Goal: Transaction & Acquisition: Book appointment/travel/reservation

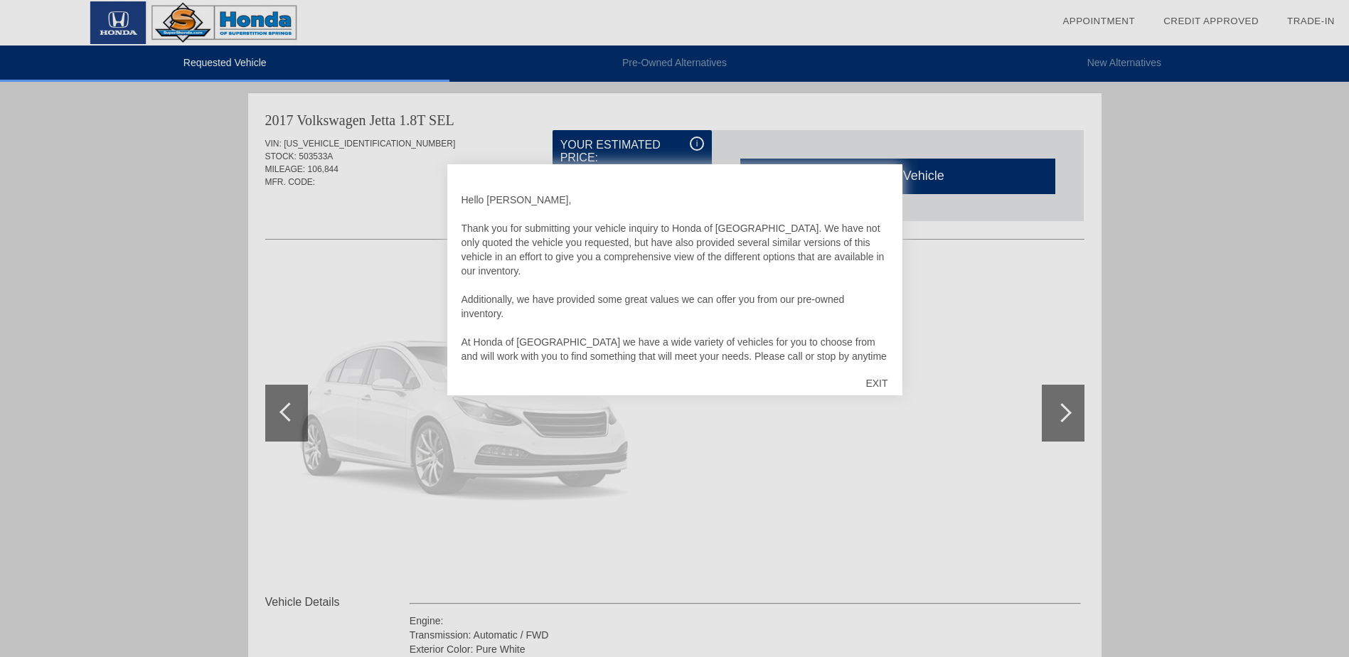
click at [880, 382] on div "EXIT" at bounding box center [876, 383] width 50 height 43
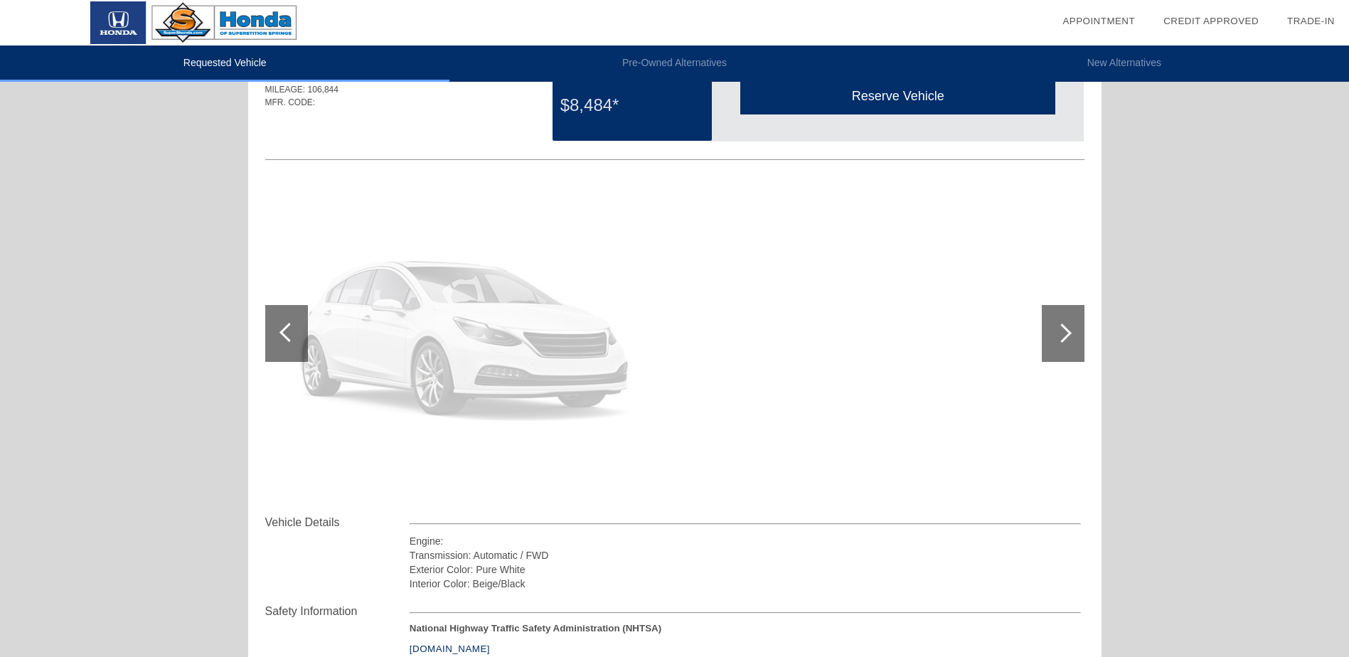
scroll to position [71, 0]
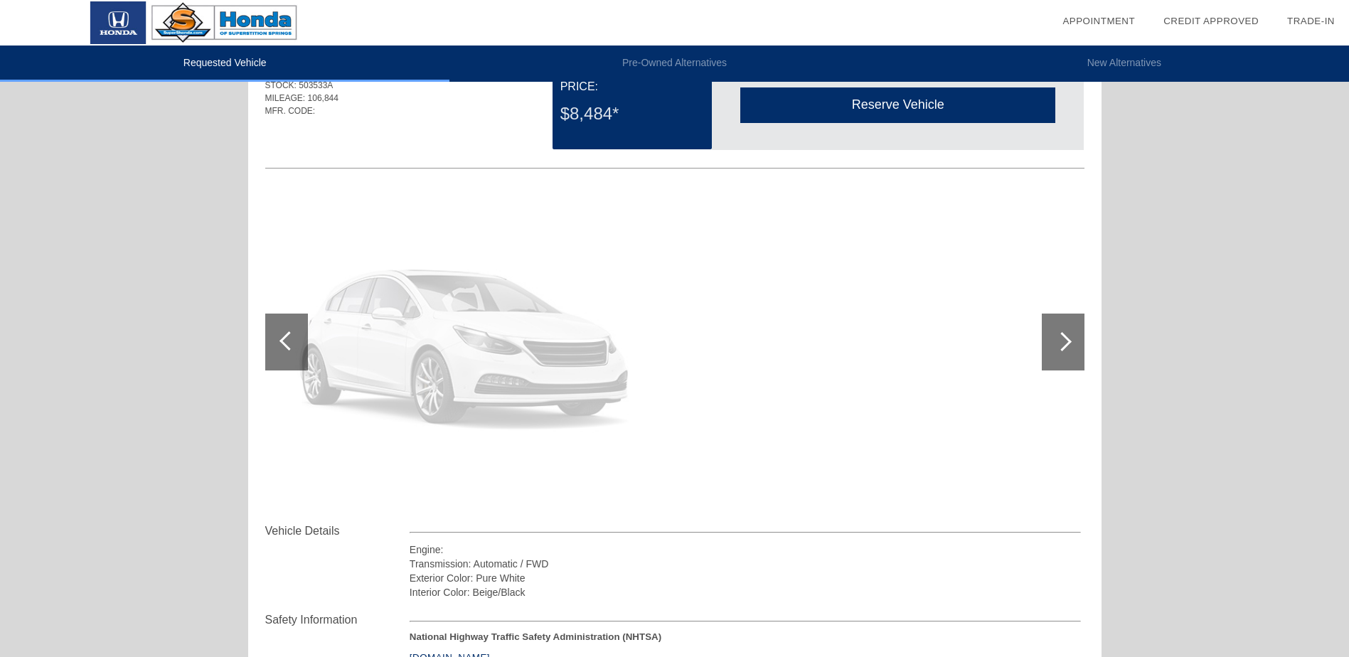
click at [866, 100] on div "Reserve Vehicle" at bounding box center [897, 104] width 315 height 35
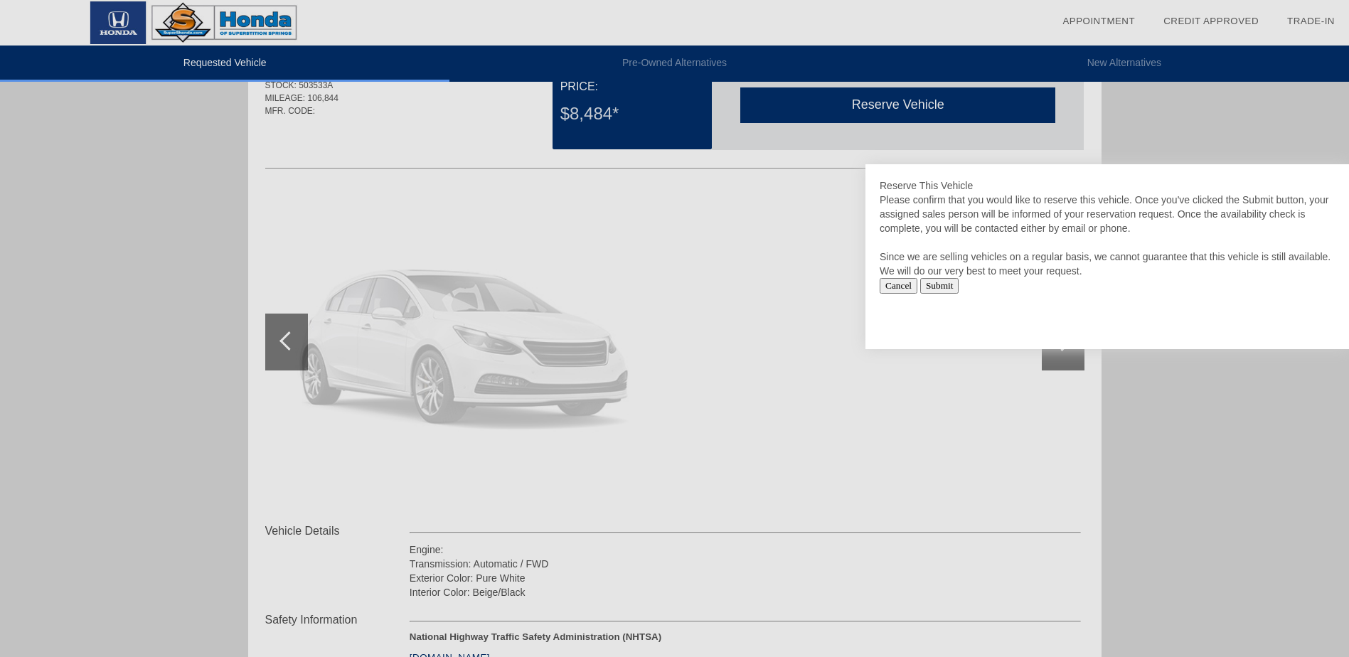
click at [941, 281] on input "Submit" at bounding box center [939, 286] width 39 height 16
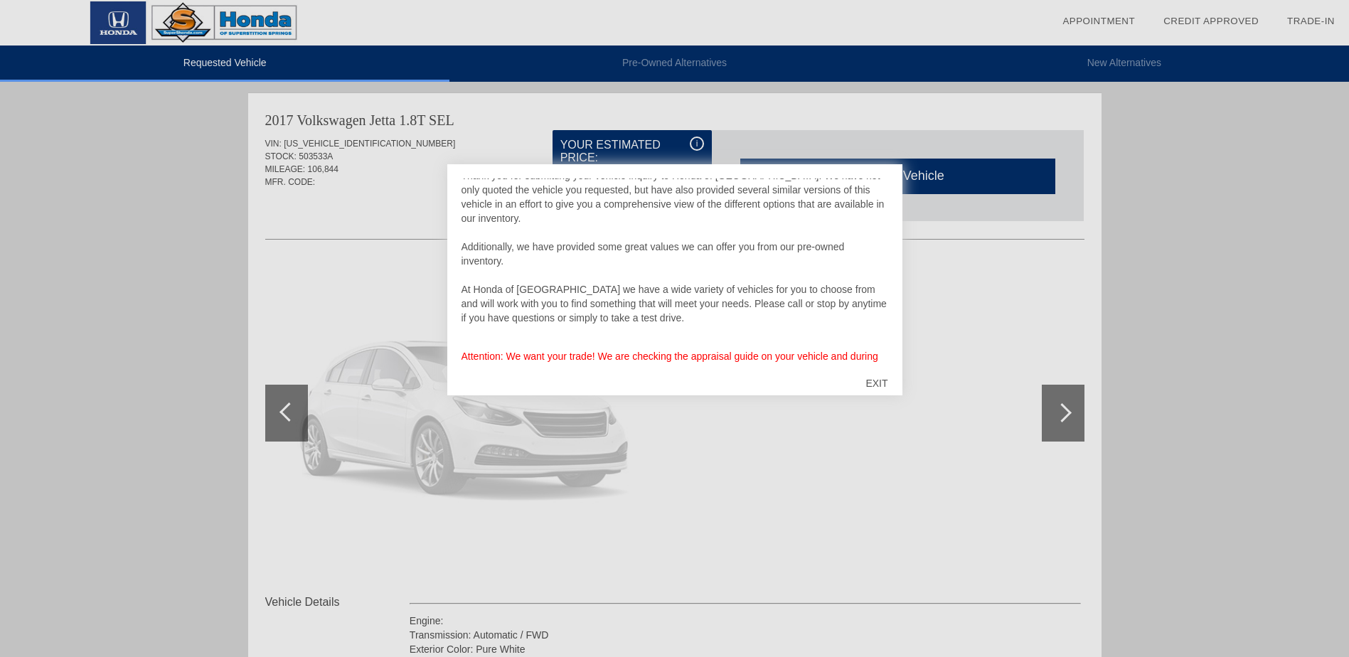
scroll to position [77, 0]
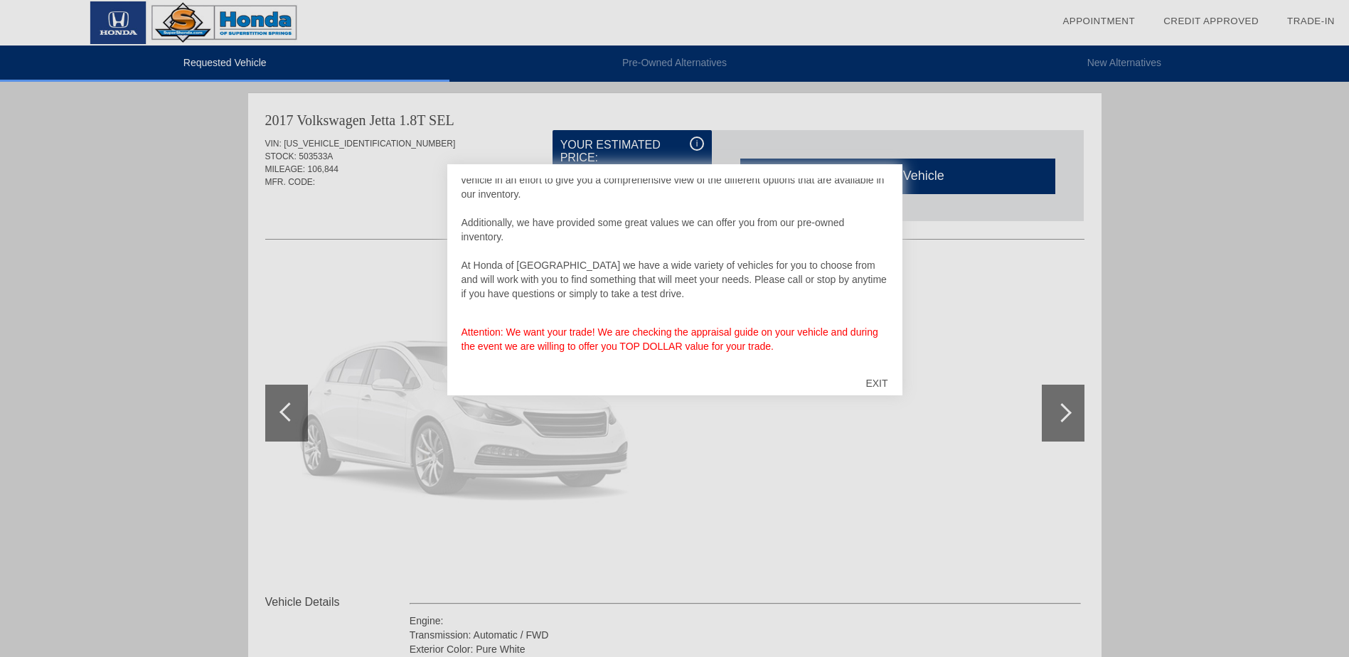
click at [881, 384] on div "EXIT" at bounding box center [876, 383] width 50 height 43
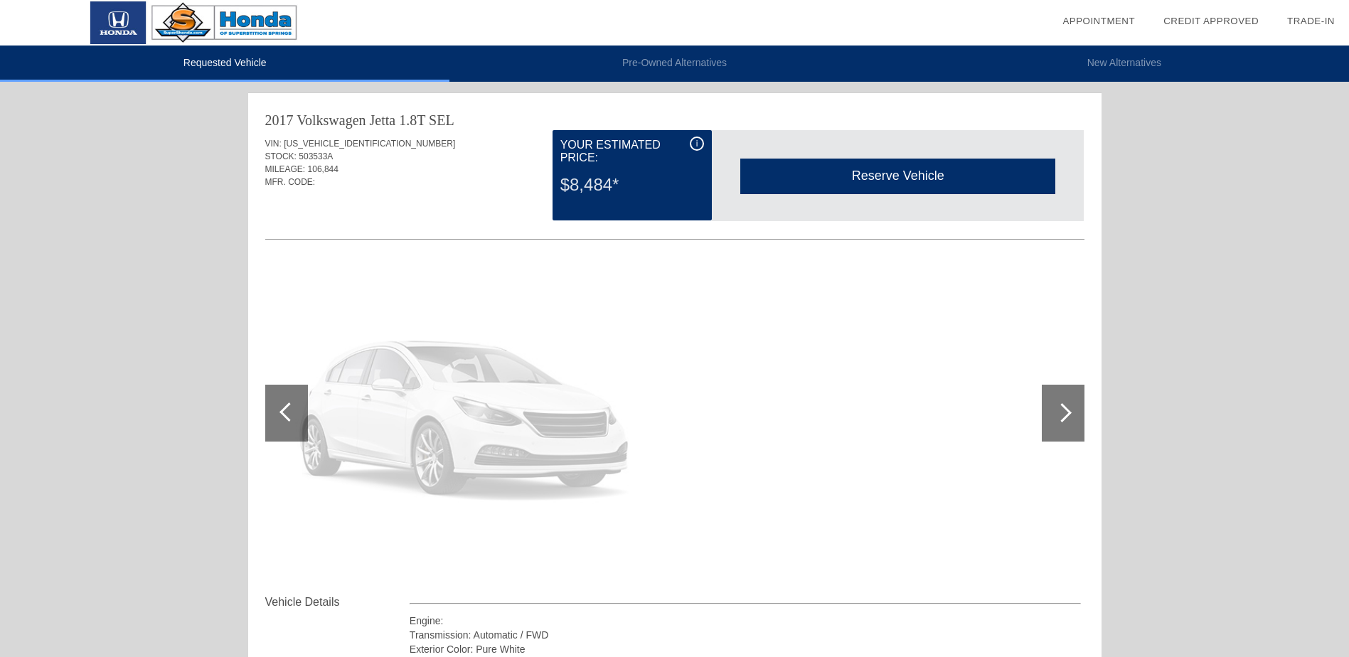
click at [367, 121] on div "2017 Volkswagen Jetta" at bounding box center [330, 120] width 131 height 20
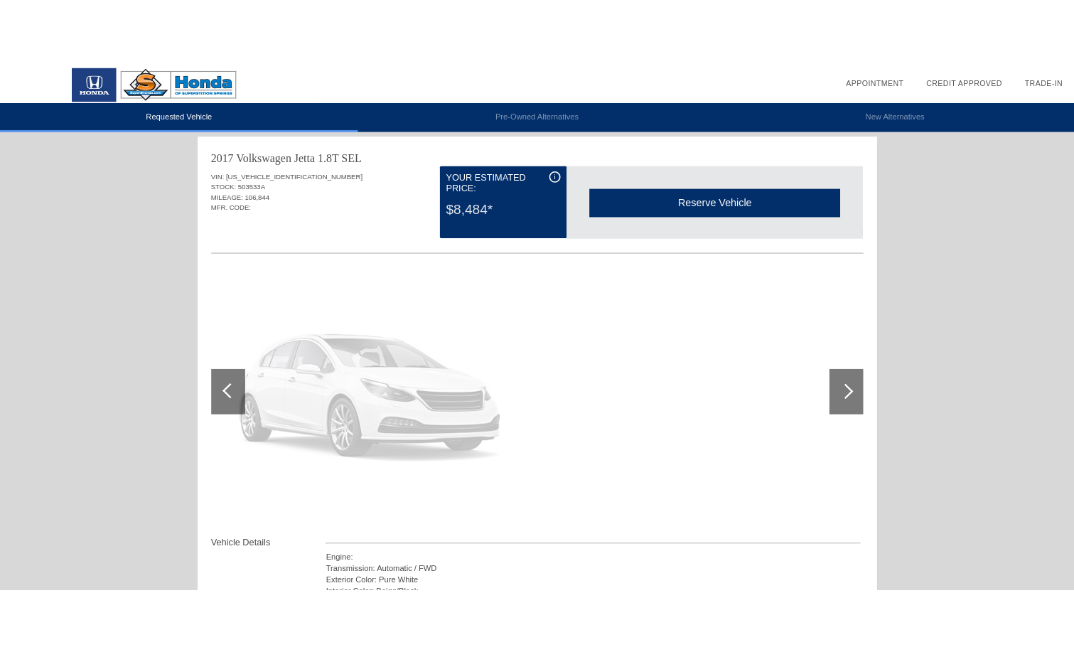
scroll to position [0, 0]
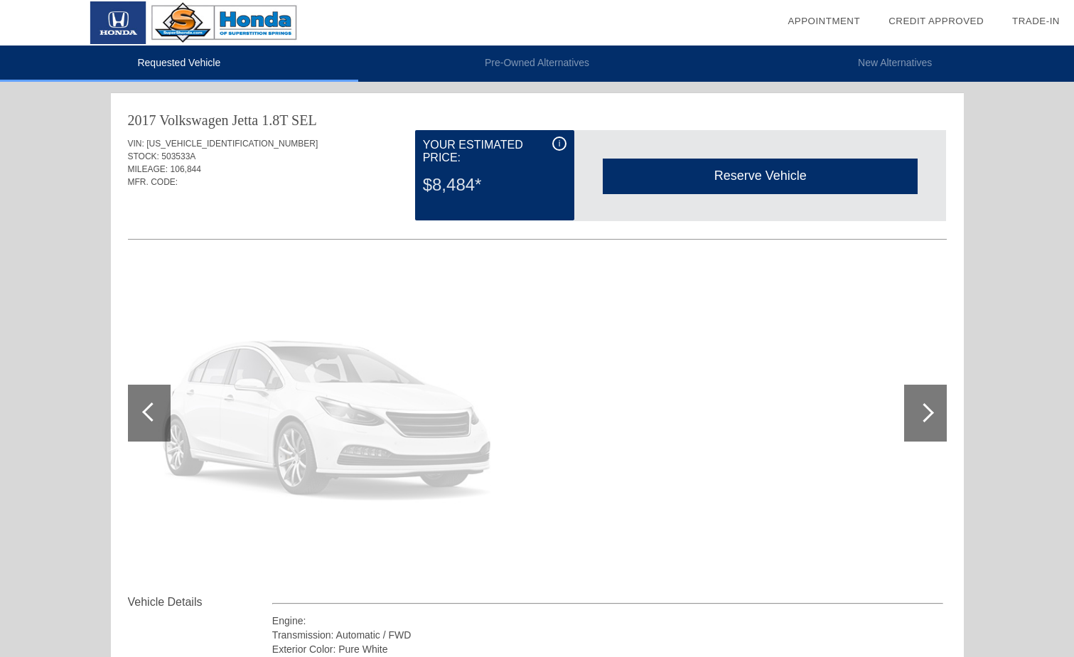
click at [918, 413] on div at bounding box center [924, 412] width 19 height 19
click at [919, 410] on div at bounding box center [924, 412] width 19 height 19
click at [923, 409] on div at bounding box center [924, 412] width 19 height 19
click at [923, 408] on div at bounding box center [924, 412] width 19 height 19
drag, startPoint x: 672, startPoint y: 407, endPoint x: 591, endPoint y: 393, distance: 81.5
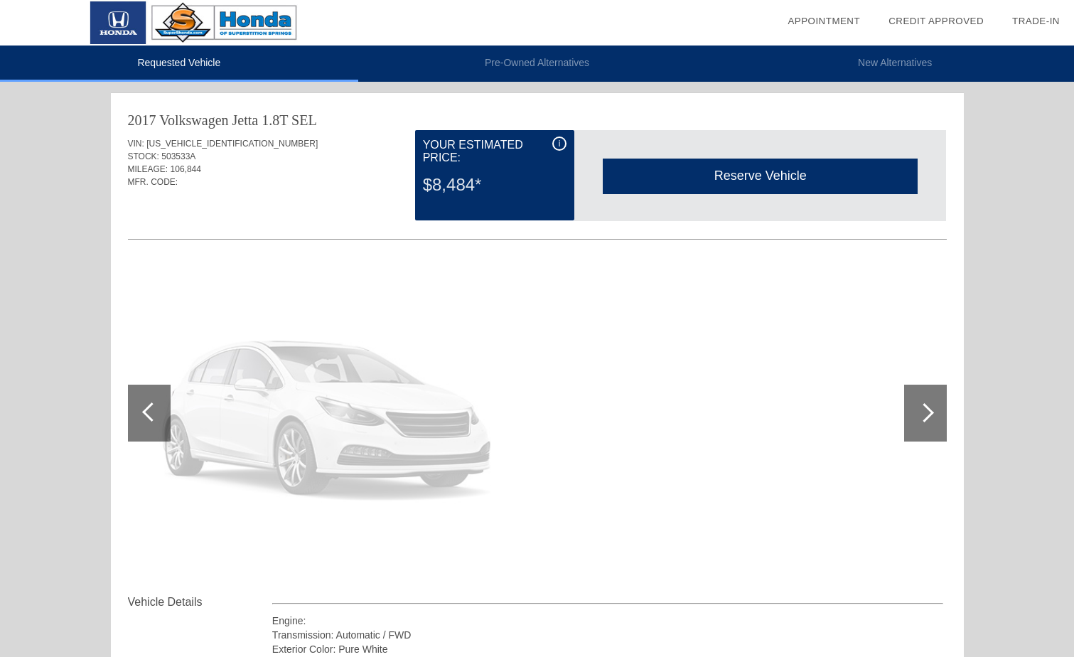
click at [671, 407] on div at bounding box center [537, 414] width 819 height 310
click at [242, 132] on div "VIN: [US_VEHICLE_IDENTIFICATION_NUMBER] STOCK: 503533A MILEAGE: 106,844 MFR. CO…" at bounding box center [537, 163] width 819 height 67
click at [245, 119] on div "2017 Volkswagen Jetta" at bounding box center [193, 120] width 131 height 20
click at [233, 23] on img at bounding box center [196, 22] width 392 height 45
